Goal: Transaction & Acquisition: Purchase product/service

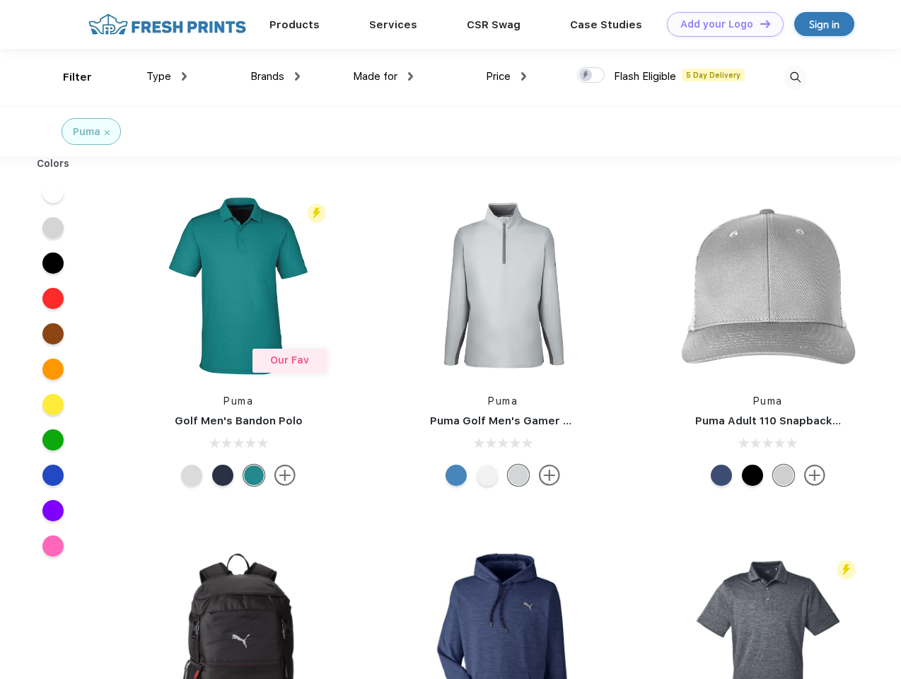
click at [720, 24] on link "Add your Logo Design Tool" at bounding box center [725, 24] width 117 height 25
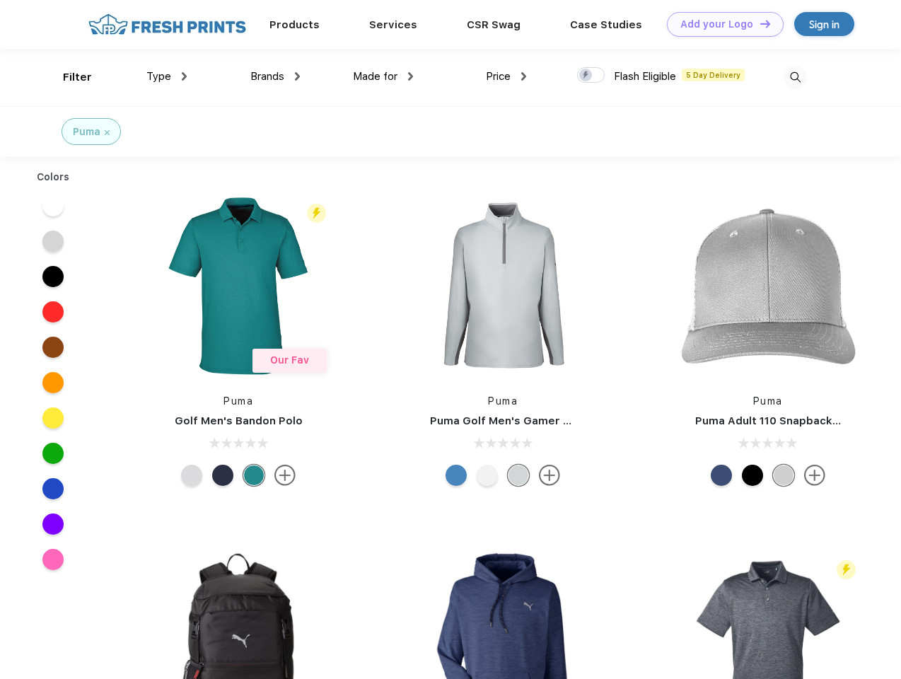
click at [0, 0] on div "Design Tool" at bounding box center [0, 0] width 0 height 0
click at [759, 23] on link "Add your Logo Design Tool" at bounding box center [725, 24] width 117 height 25
click at [68, 77] on div "Filter" at bounding box center [77, 77] width 29 height 16
click at [167, 76] on span "Type" at bounding box center [158, 76] width 25 height 13
click at [275, 76] on span "Brands" at bounding box center [267, 76] width 34 height 13
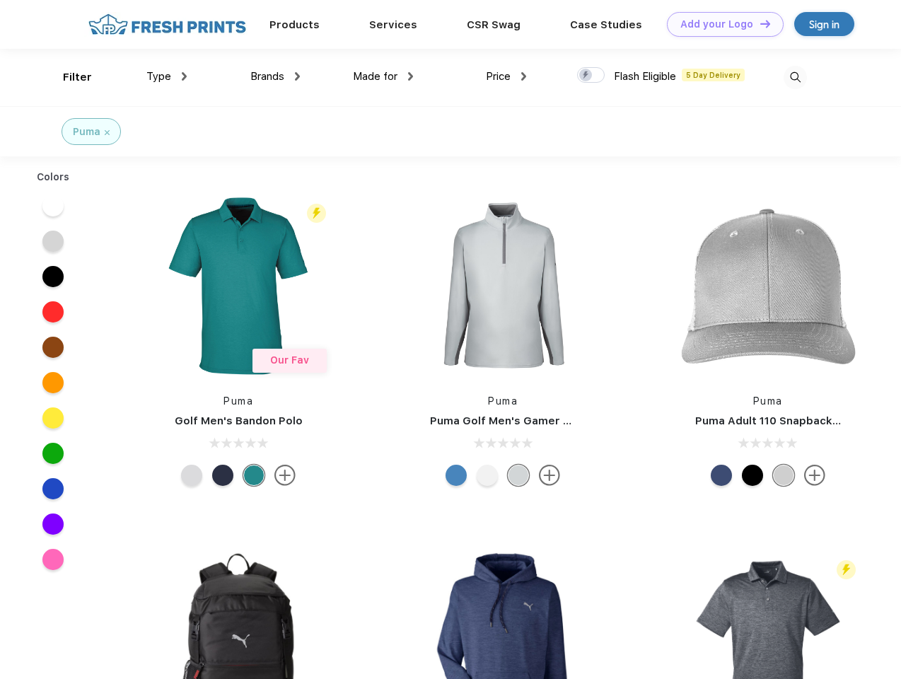
click at [383, 76] on span "Made for" at bounding box center [375, 76] width 45 height 13
click at [507, 76] on span "Price" at bounding box center [498, 76] width 25 height 13
click at [592, 76] on div at bounding box center [591, 75] width 28 height 16
click at [587, 76] on input "checkbox" at bounding box center [581, 71] width 9 height 9
click at [795, 77] on img at bounding box center [795, 77] width 23 height 23
